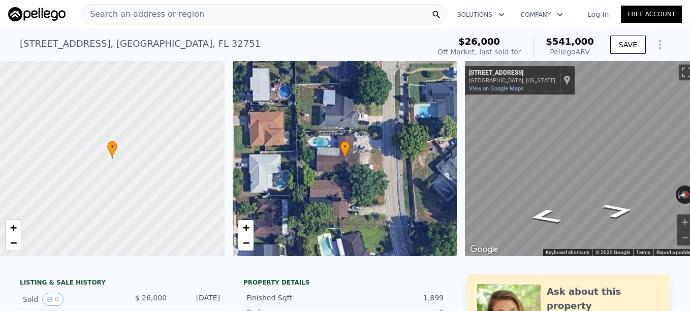
click at [204, 10] on div "Search an address or region" at bounding box center [264, 14] width 366 height 20
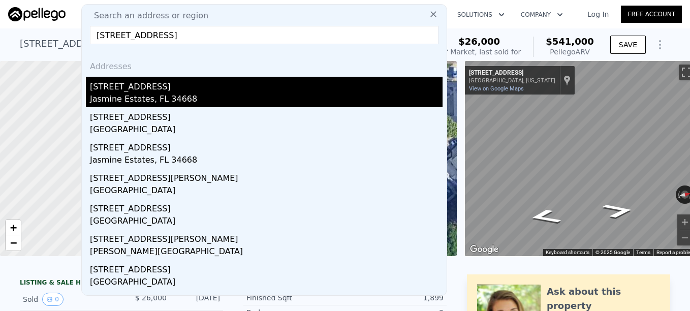
type input "[STREET_ADDRESS]"
click at [222, 95] on div "Jasmine Estates, FL 34668" at bounding box center [266, 100] width 353 height 14
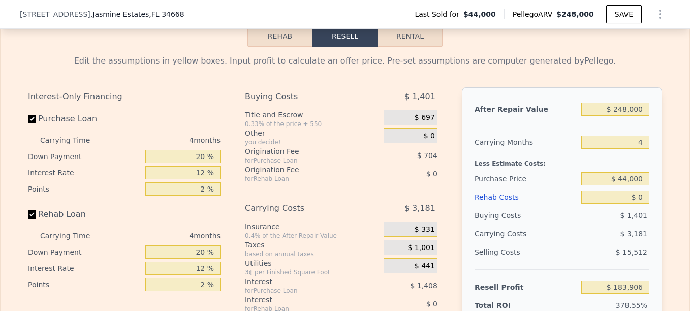
scroll to position [1471, 0]
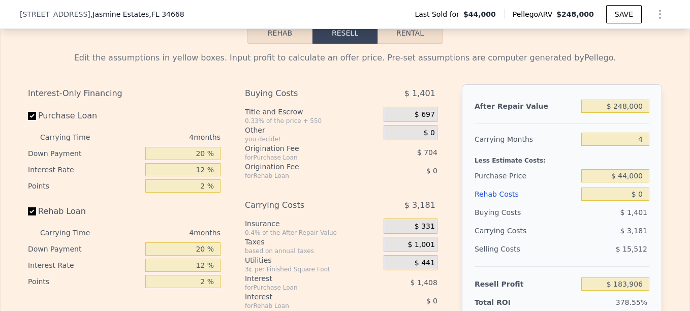
drag, startPoint x: 26, startPoint y: 117, endPoint x: 27, endPoint y: 227, distance: 109.3
click at [28, 118] on input "Purchase Loan" at bounding box center [32, 116] width 8 height 8
checkbox input "false"
type input "$ 186,018"
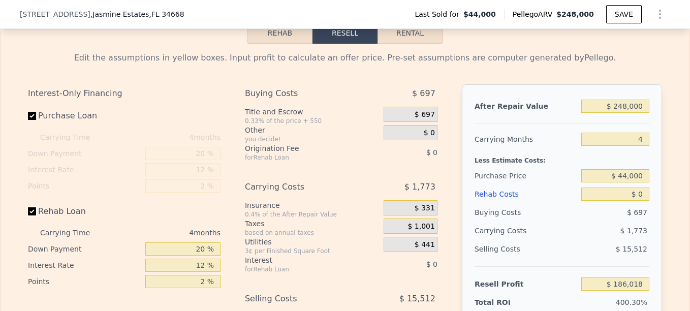
click at [28, 216] on input "Rehab Loan" at bounding box center [32, 211] width 8 height 8
checkbox input "false"
checkbox input "true"
type input "$ 183,906"
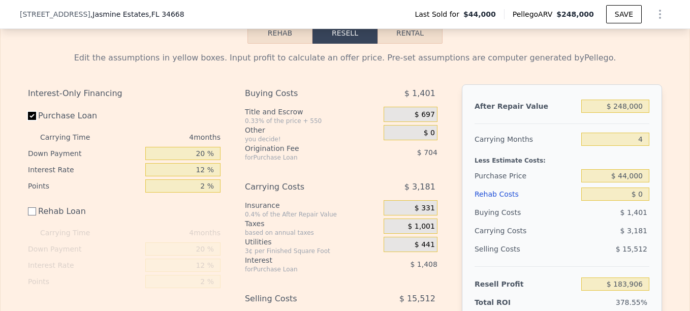
click at [28, 120] on input "Purchase Loan" at bounding box center [32, 116] width 8 height 8
checkbox input "false"
type input "$ 186,018"
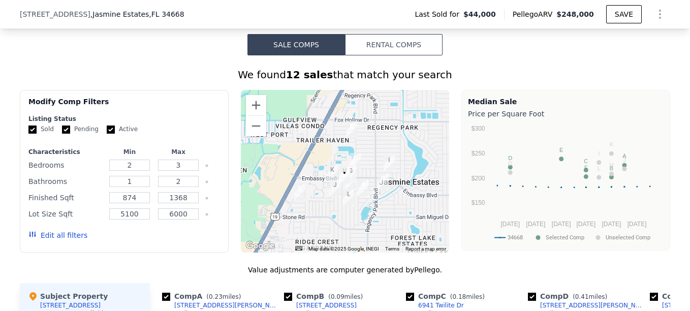
scroll to position [759, 0]
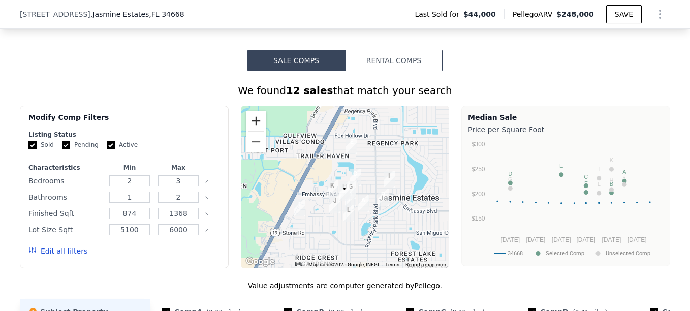
click at [254, 119] on button "Zoom in" at bounding box center [256, 121] width 20 height 20
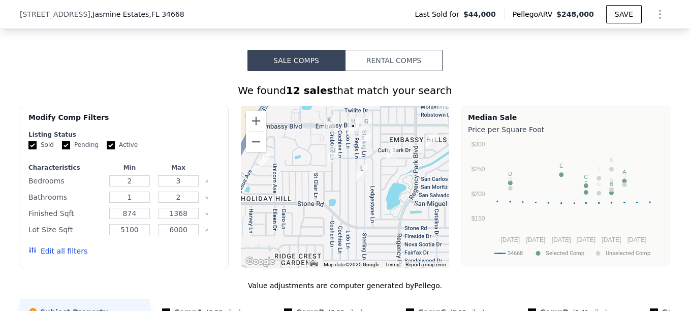
drag, startPoint x: 375, startPoint y: 209, endPoint x: 385, endPoint y: 134, distance: 76.4
click at [385, 134] on div at bounding box center [345, 187] width 209 height 163
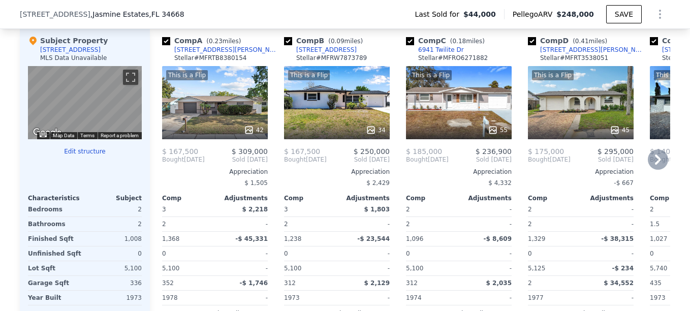
scroll to position [1013, 0]
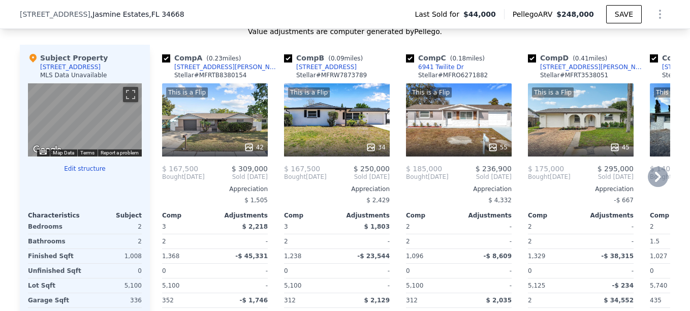
click at [659, 175] on icon at bounding box center [658, 177] width 20 height 20
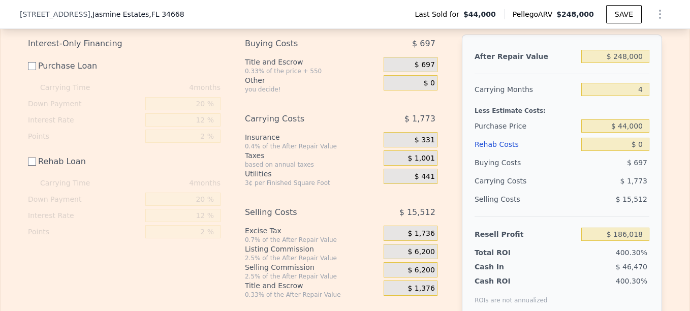
scroll to position [1522, 0]
click at [629, 59] on input "$ 248,000" at bounding box center [616, 55] width 68 height 13
type input "$ 221"
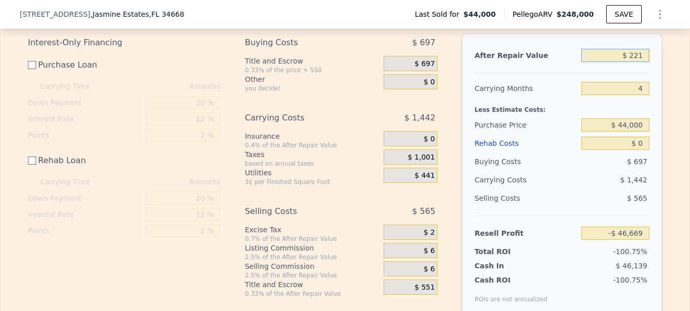
type input "-$ 46,483"
type input "$ 221,000"
type input "$ 160,683"
type input "$ 221,000"
click at [644, 144] on input "$ 0" at bounding box center [616, 143] width 68 height 13
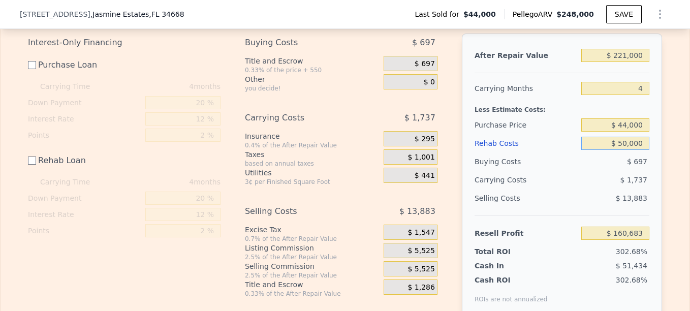
type input "$ 500,000"
type input "-$ 339,317"
type input "$ 50,000"
type input "$ 110,683"
type input "$ 50,000"
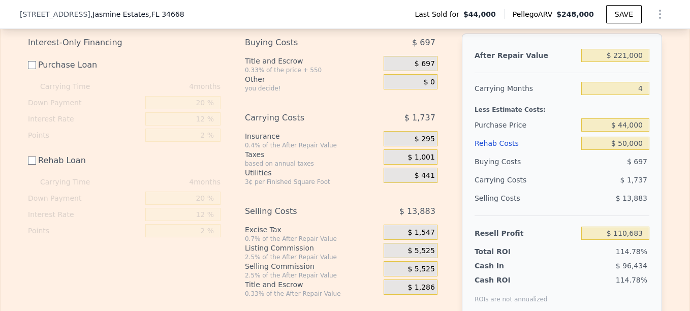
click at [662, 154] on div "Edit the assumptions in yellow boxes. Input profit to calculate an offer price.…" at bounding box center [345, 163] width 651 height 340
click at [643, 235] on input "$ 110,683" at bounding box center [616, 233] width 68 height 13
type input "$ 60,000"
click at [668, 211] on div "Edit the assumptions in yellow boxes. Input profit to calculate an offer price.…" at bounding box center [345, 163] width 689 height 340
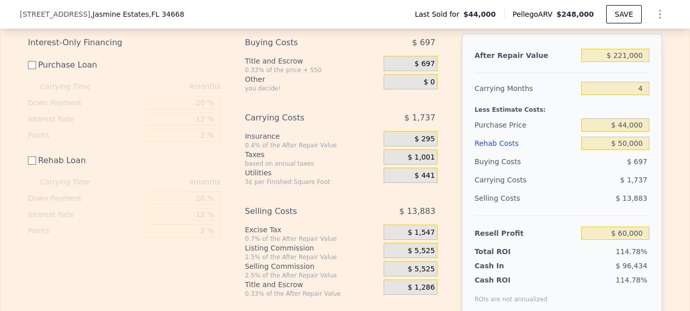
type input "$ 94,515"
click at [641, 149] on input "$ 50,000" at bounding box center [616, 143] width 68 height 13
type input "$ 45"
type input "$ 109,955"
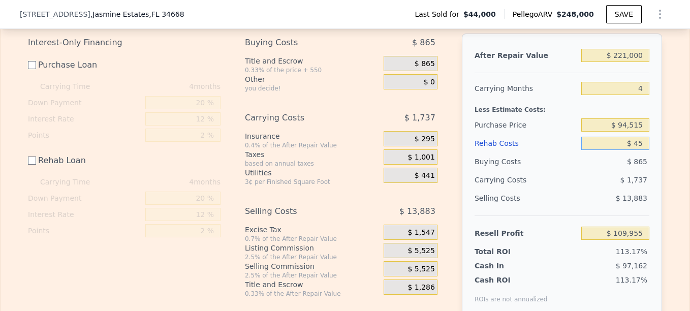
type input "$ 450"
type input "$ 109,550"
type input "$ 4,500"
type input "$ 105,500"
type input "$ 45,000"
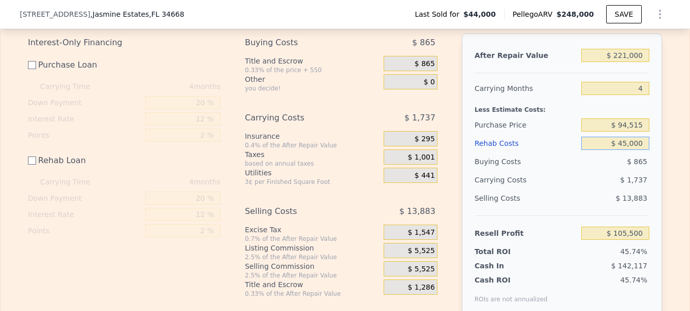
type input "$ 65,000"
type input "$ 45,000"
click at [665, 174] on div "Edit the assumptions in yellow boxes. Input profit to calculate an offer price.…" at bounding box center [345, 163] width 651 height 340
click at [637, 235] on input "$ 65,000" at bounding box center [616, 233] width 68 height 13
click at [639, 235] on input "$ 65,000" at bounding box center [616, 233] width 68 height 13
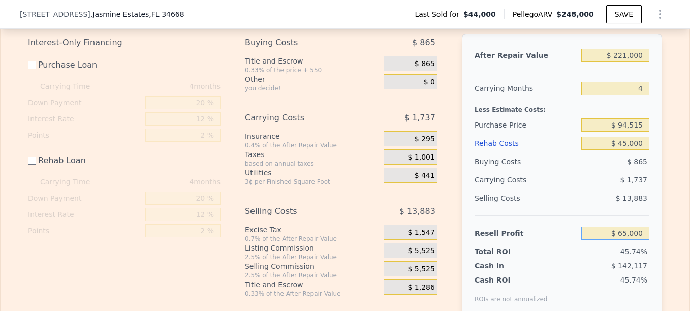
click at [639, 235] on input "$ 65,000" at bounding box center [616, 233] width 68 height 13
type input "$ 55,000"
click at [673, 236] on div "Edit the assumptions in yellow boxes. Input profit to calculate an offer price.…" at bounding box center [345, 163] width 689 height 340
type input "$ 104,482"
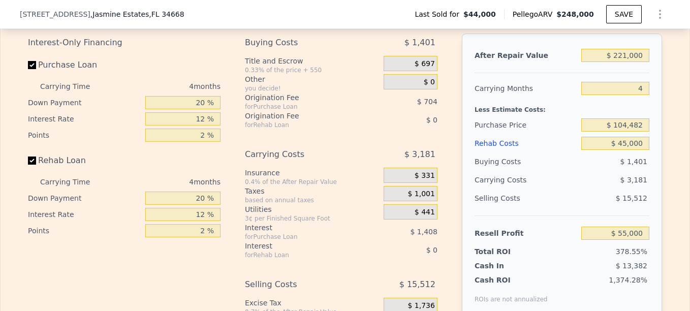
checkbox input "true"
type input "$ 248,000"
type input "$ 0"
type input "$ 183,906"
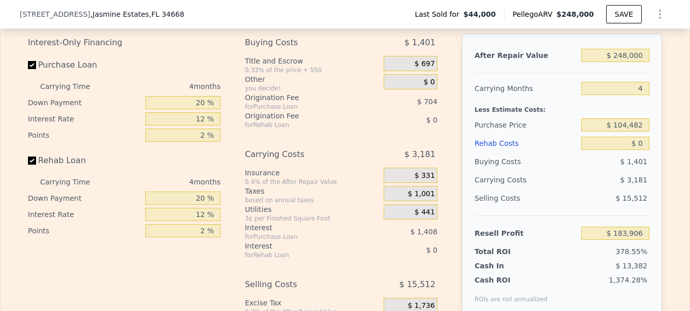
click at [33, 165] on label "Rehab Loan" at bounding box center [84, 161] width 113 height 18
click at [33, 165] on input "Rehab Loan" at bounding box center [32, 161] width 8 height 8
checkbox input "false"
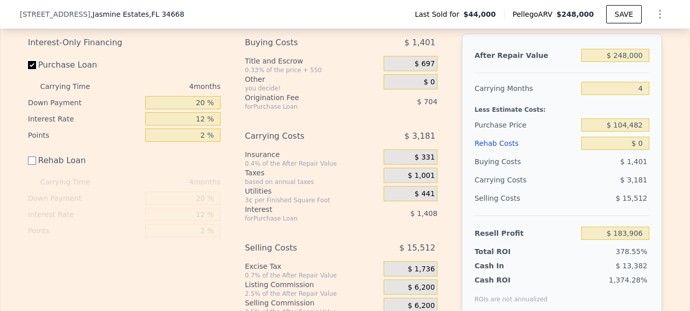
click at [30, 69] on input "Purchase Loan" at bounding box center [32, 65] width 8 height 8
checkbox input "false"
type input "$ 186,018"
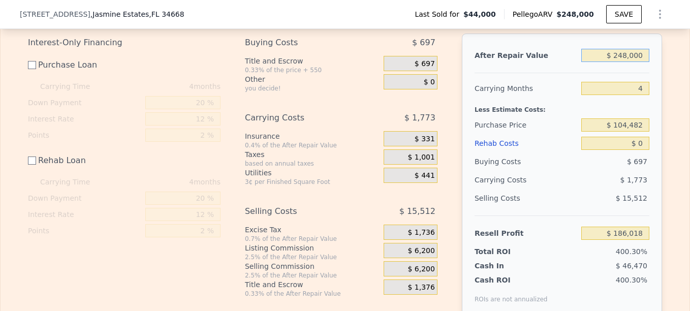
click at [620, 61] on input "$ 248,000" at bounding box center [616, 55] width 68 height 13
checkbox input "true"
type input "$ 183,906"
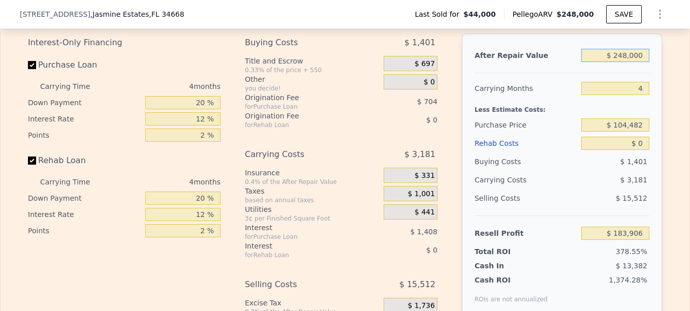
type input "$ 2"
type input "-$ 48,799"
type input "$ 22"
type input "-$ 48,781"
type input "$ 221"
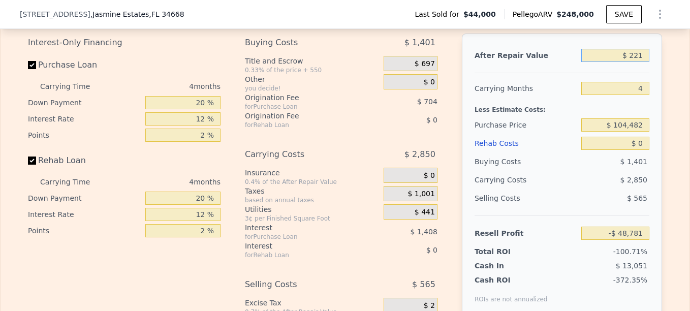
type input "-$ 48,595"
type input "$ 221,000"
type input "$ 158,571"
type input "$ 221,000"
click at [645, 147] on input "$ 0" at bounding box center [616, 143] width 68 height 13
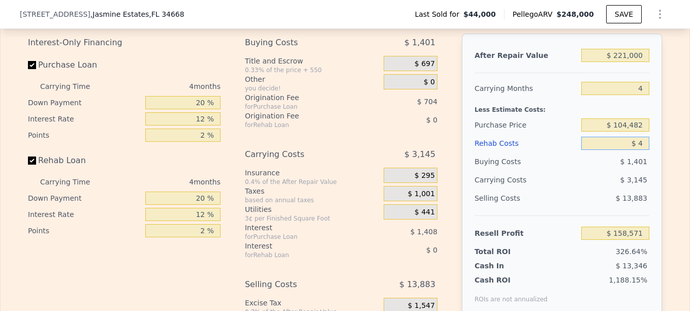
type input "$ 45"
type input "$ 158,525"
type input "$ 452"
type input "$ 158,096"
type input "$ 4,528"
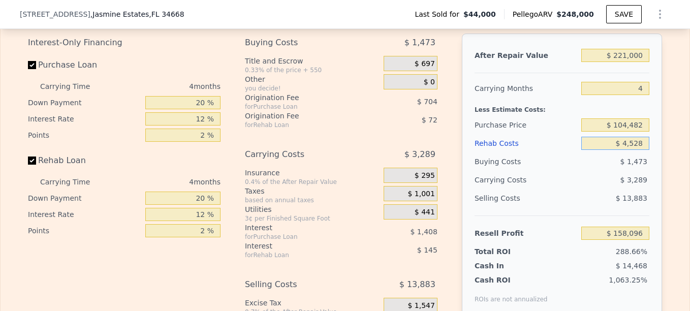
type input "$ 153,827"
type input "$ 45,280"
type input "$ 111,119"
type input "$ 45,280"
click at [653, 156] on div "After Repair Value $ 221,000 Carrying Months 4 Less Estimate Costs: Purchase Pr…" at bounding box center [562, 175] width 200 height 283
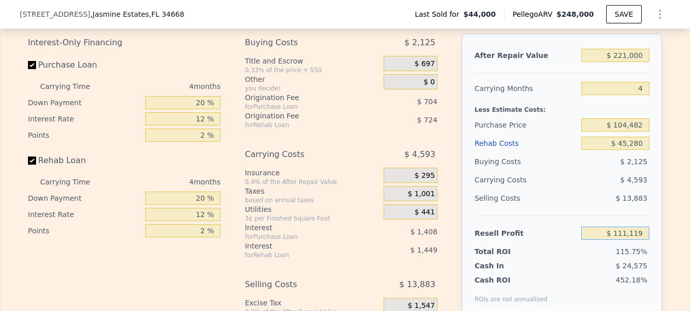
click at [639, 238] on input "$ 111,119" at bounding box center [616, 233] width 68 height 13
type input "$ 50,000"
click at [670, 235] on div "Edit the assumptions in yellow boxes. Input profit to calculate an offer price.…" at bounding box center [345, 182] width 689 height 378
type input "$ 102,136"
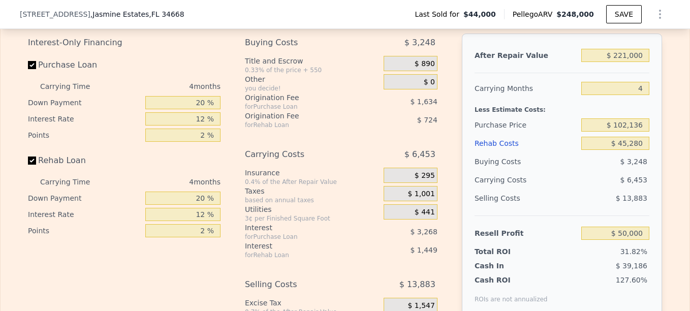
click at [33, 165] on label "Rehab Loan" at bounding box center [84, 161] width 113 height 18
click at [33, 165] on input "Rehab Loan" at bounding box center [32, 161] width 8 height 8
checkbox input "false"
type input "$ 52,172"
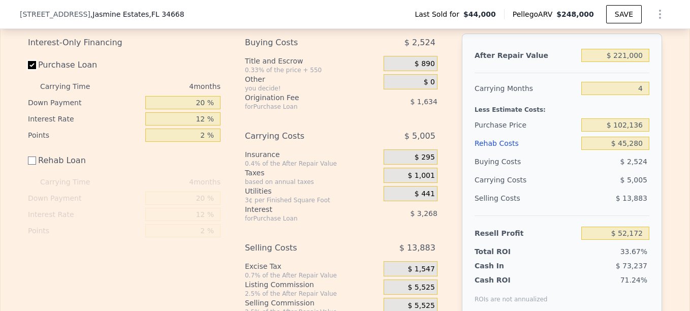
click at [30, 66] on input "Purchase Loan" at bounding box center [32, 65] width 8 height 8
checkbox input "false"
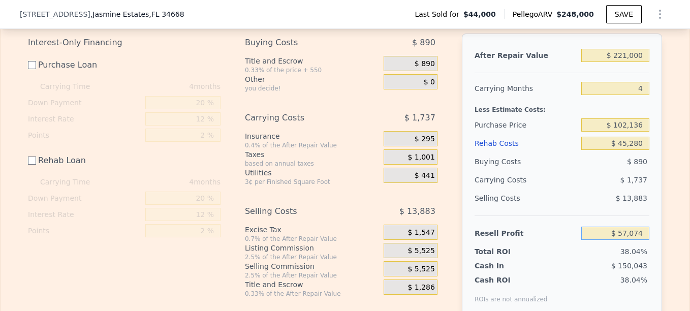
click at [639, 236] on input "$ 57,074" at bounding box center [616, 233] width 68 height 13
type input "$ 55,000"
click at [666, 223] on div "Edit the assumptions in yellow boxes. Input profit to calculate an offer price.…" at bounding box center [345, 163] width 651 height 340
type input "$ 104,203"
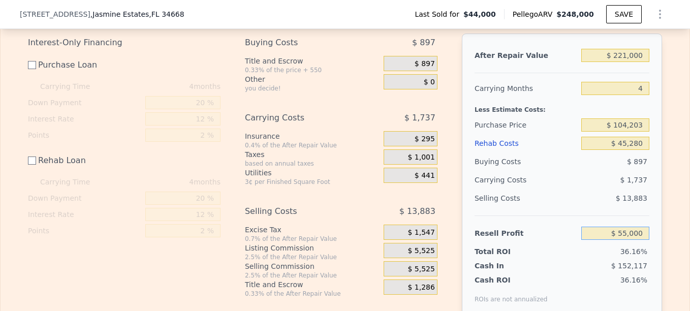
click at [640, 236] on input "$ 55,000" at bounding box center [616, 233] width 68 height 13
type input "$ 50,000"
click at [660, 232] on div "Edit the assumptions in yellow boxes. Input profit to calculate an offer price.…" at bounding box center [345, 163] width 651 height 340
type input "$ 109,186"
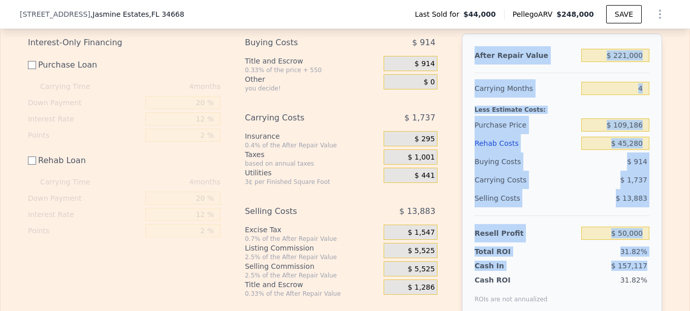
drag, startPoint x: 466, startPoint y: 59, endPoint x: 648, endPoint y: 271, distance: 279.1
click at [648, 271] on div "After Repair Value $ 221,000 Carrying Months 4 Less Estimate Costs: Purchase Pr…" at bounding box center [562, 175] width 200 height 283
copy div "After Repair Value Carrying Months Less Estimate Costs: Purchase Price Rehab Co…"
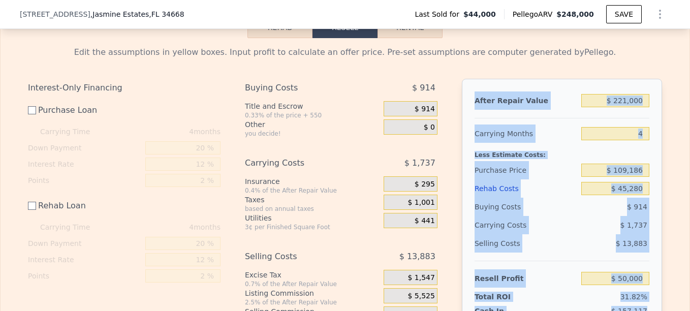
scroll to position [1369, 0]
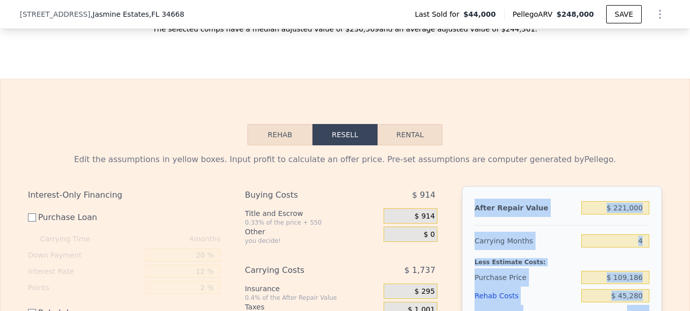
click at [278, 135] on button "Rehab" at bounding box center [280, 134] width 65 height 21
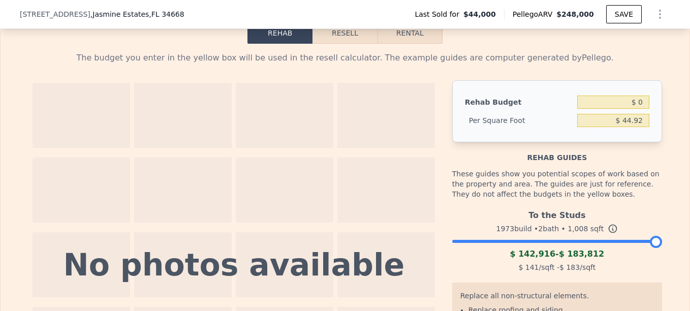
type input "$ 0"
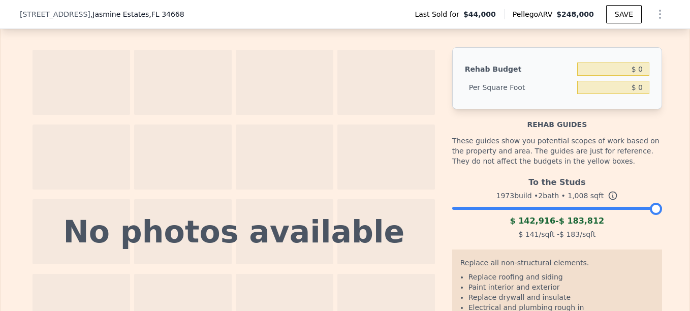
scroll to position [1522, 0]
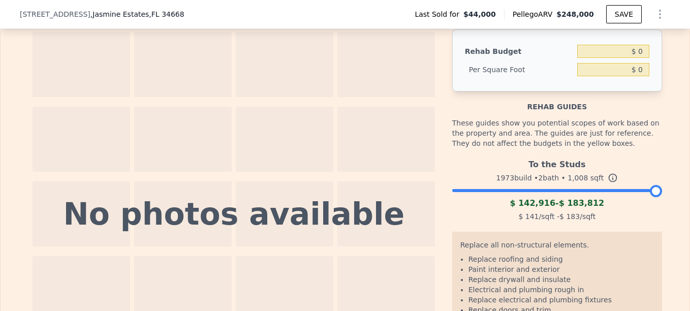
click at [509, 191] on div at bounding box center [558, 188] width 210 height 6
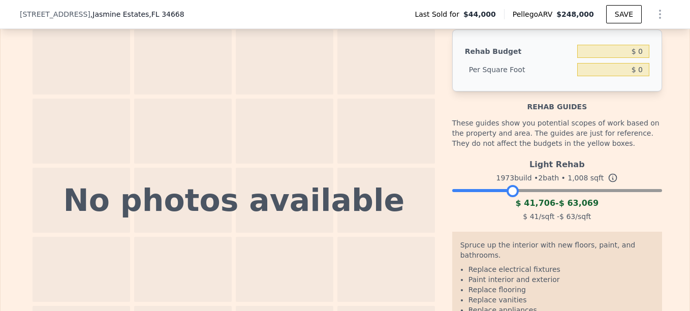
scroll to position [1573, 0]
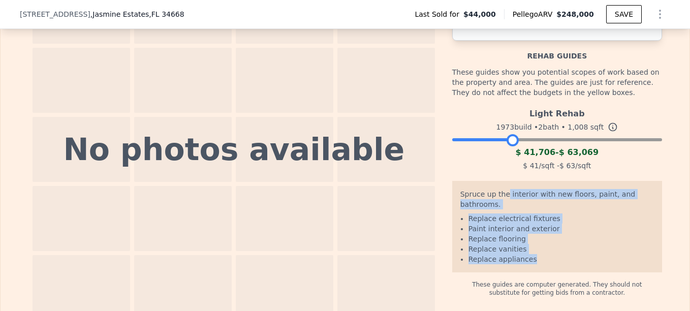
drag, startPoint x: 501, startPoint y: 201, endPoint x: 528, endPoint y: 264, distance: 68.6
click at [528, 264] on div "Spruce up the interior with new floors, paint, and bathrooms. Replace electrica…" at bounding box center [558, 227] width 210 height 92
drag, startPoint x: 528, startPoint y: 264, endPoint x: 509, endPoint y: 239, distance: 31.2
copy div "interior with new floors, paint, and bathrooms. Replace electrical fixtures Pai…"
